Goal: Navigation & Orientation: Find specific page/section

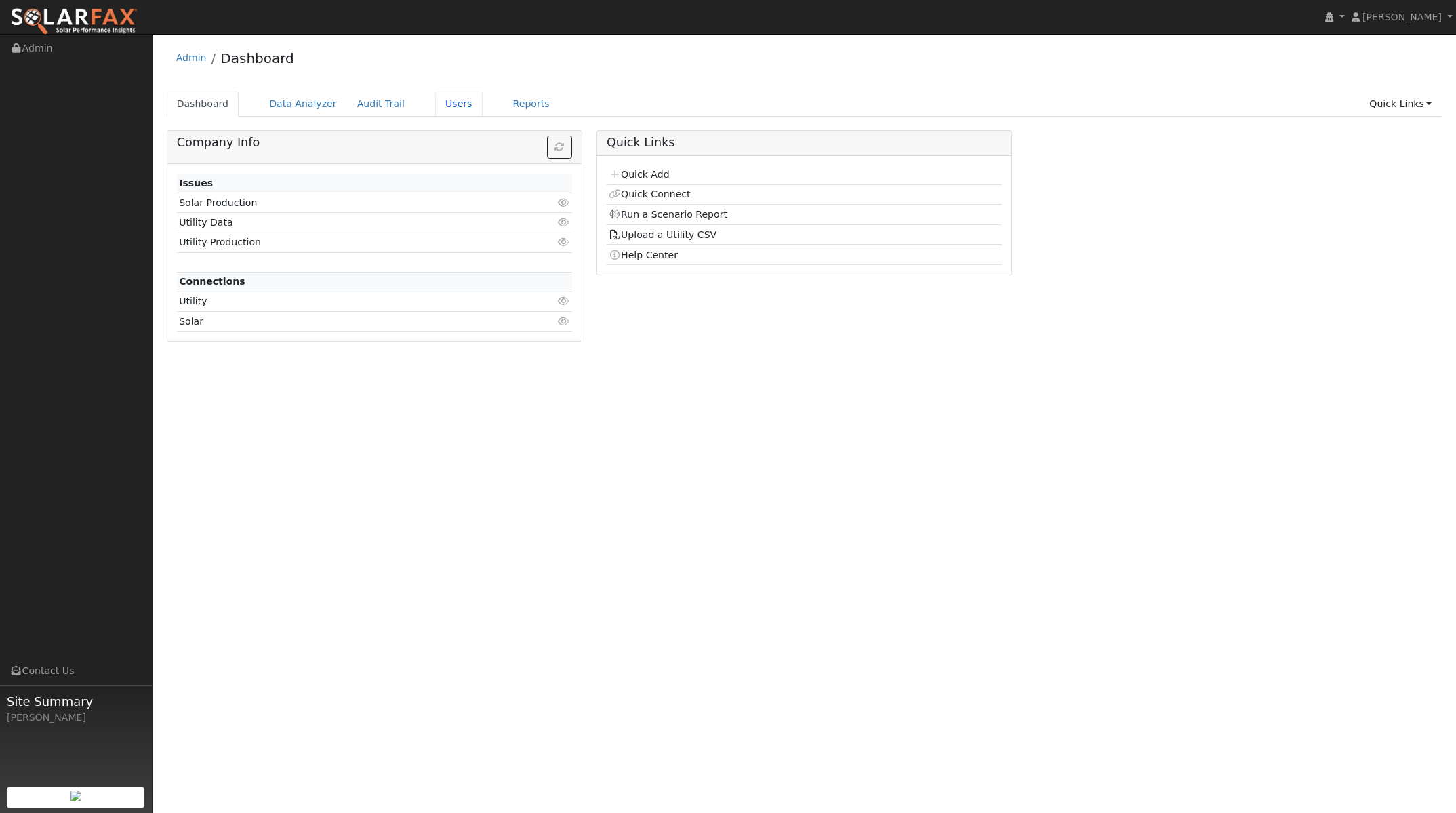
click at [444, 105] on link "Users" at bounding box center [459, 105] width 47 height 25
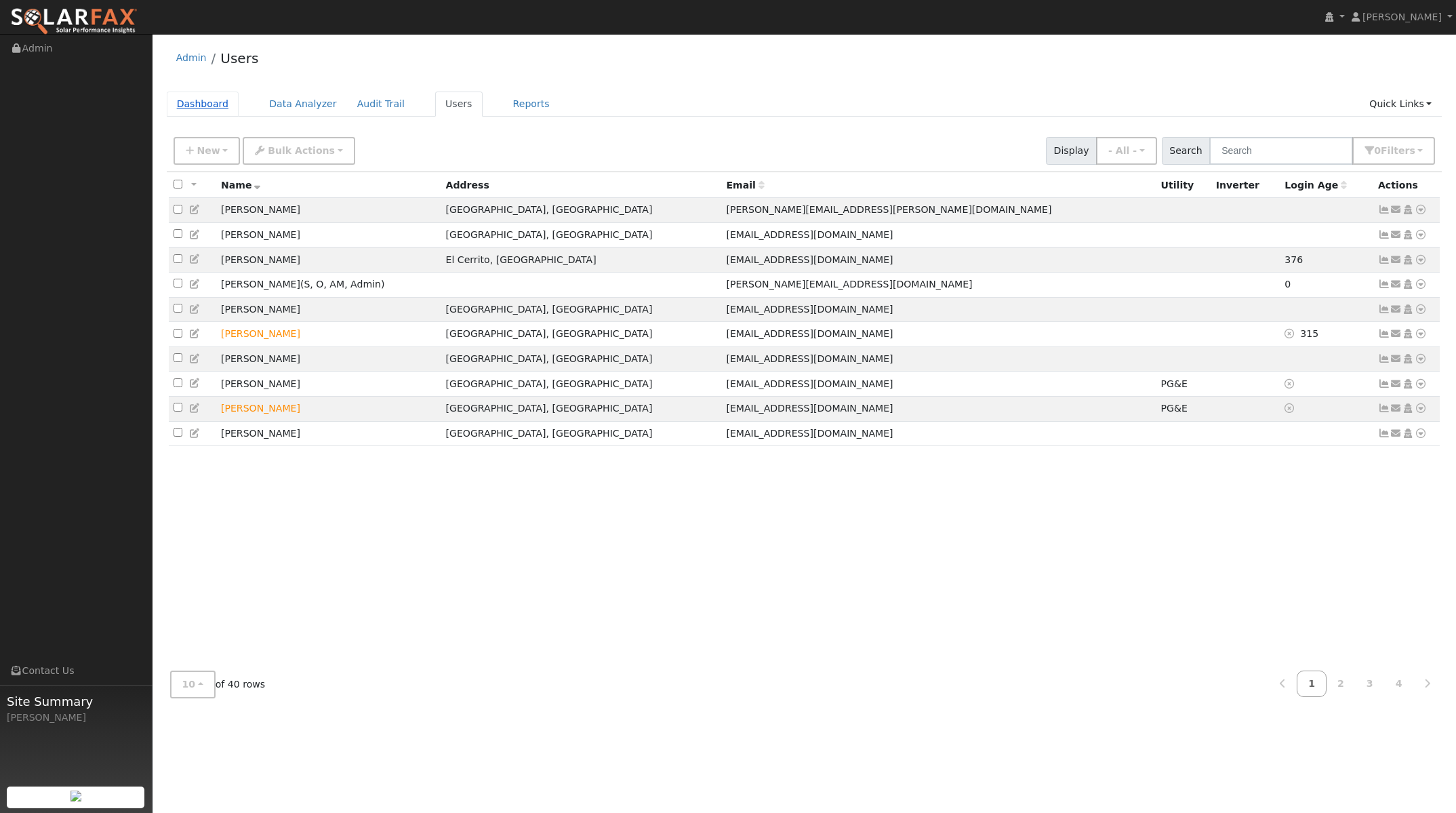
click at [217, 105] on link "Dashboard" at bounding box center [203, 105] width 73 height 25
